Goal: Transaction & Acquisition: Subscribe to service/newsletter

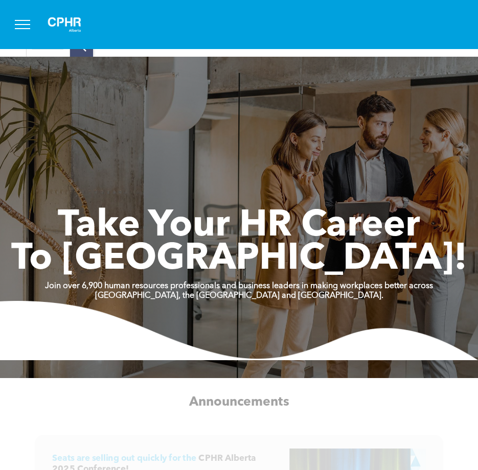
click at [23, 33] on button "menu" at bounding box center [22, 24] width 27 height 27
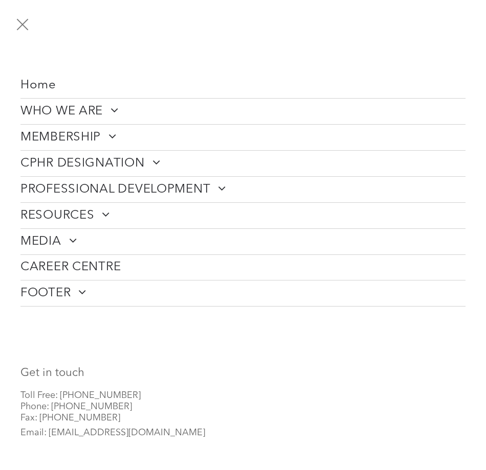
scroll to position [23, 0]
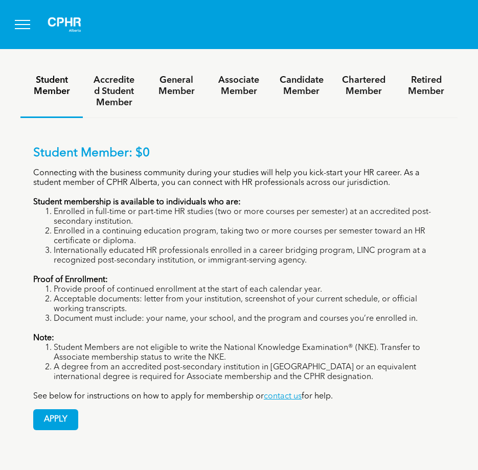
scroll to position [511, 0]
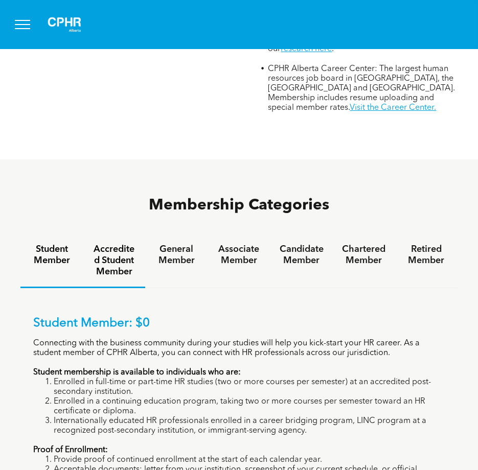
drag, startPoint x: 119, startPoint y: 199, endPoint x: 168, endPoint y: 199, distance: 48.6
click at [119, 244] on h4 "Accredited Student Member" at bounding box center [114, 261] width 44 height 34
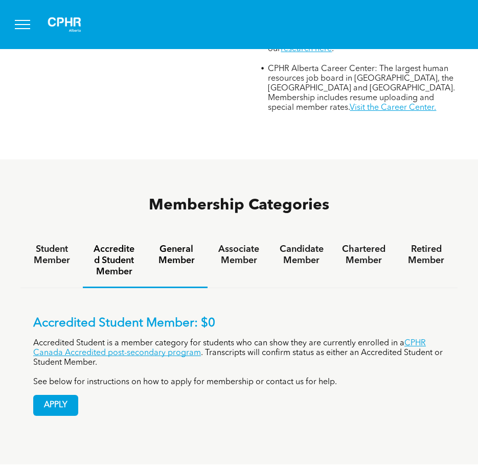
click at [183, 244] on h4 "General Member" at bounding box center [176, 255] width 44 height 23
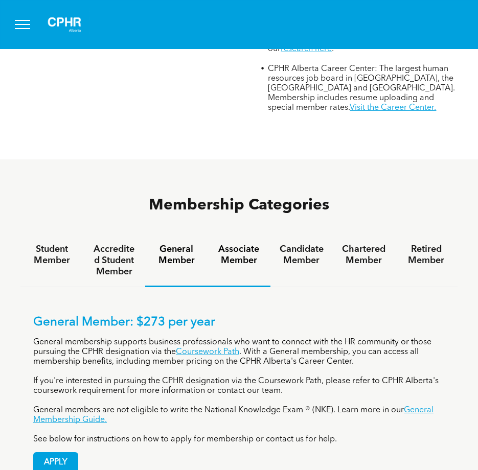
click at [231, 244] on h4 "Associate Member" at bounding box center [239, 255] width 44 height 23
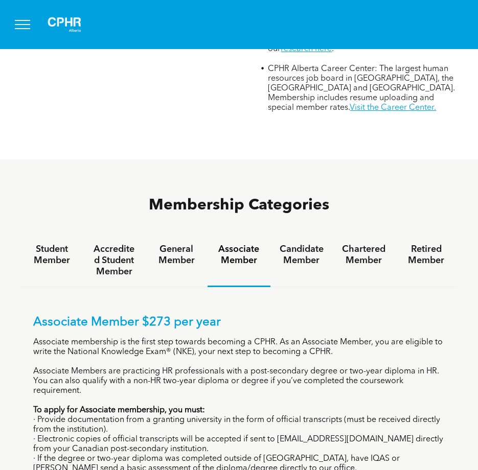
click at [176, 244] on h4 "General Member" at bounding box center [176, 255] width 44 height 23
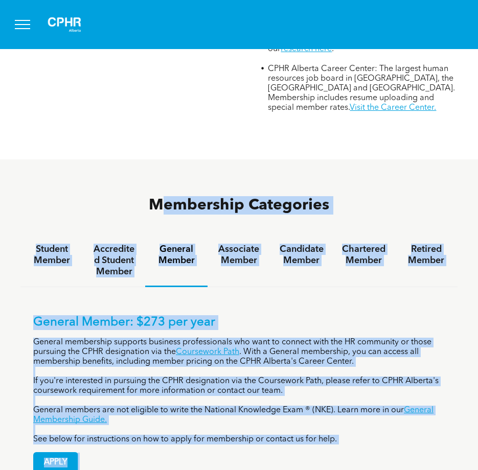
drag, startPoint x: 198, startPoint y: 230, endPoint x: 252, endPoint y: 393, distance: 171.7
click at [252, 393] on div "Membership Categories Student Member Accredited Student Member General Member A…" at bounding box center [238, 340] width 437 height 291
click at [252, 445] on div "APPLY" at bounding box center [239, 459] width 412 height 29
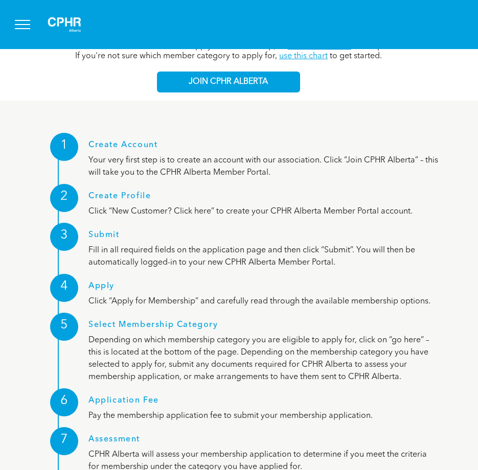
scroll to position [972, 0]
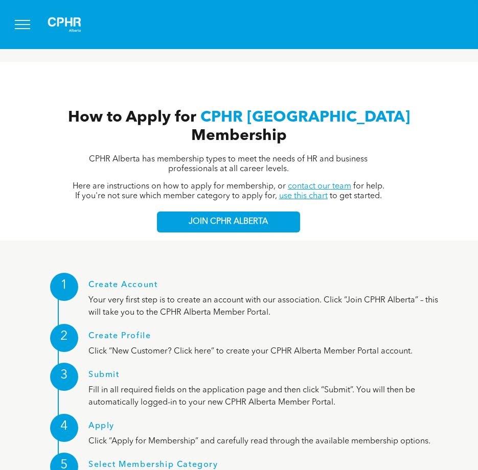
click at [241, 156] on div "How to Apply for CPHR Alberta Membership CPHR Alberta has membership types to m…" at bounding box center [239, 170] width 440 height 141
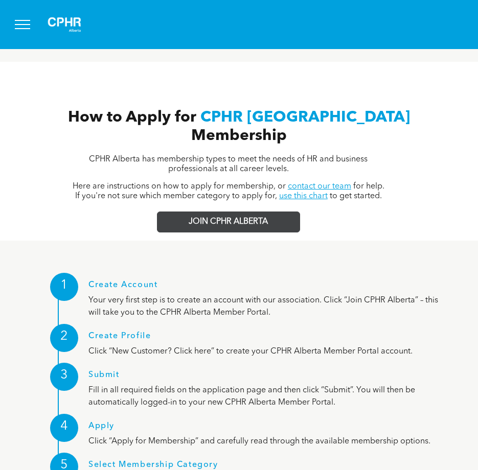
click at [241, 212] on link "JOIN CPHR ALBERTA" at bounding box center [228, 222] width 143 height 21
